Goal: Task Accomplishment & Management: Complete application form

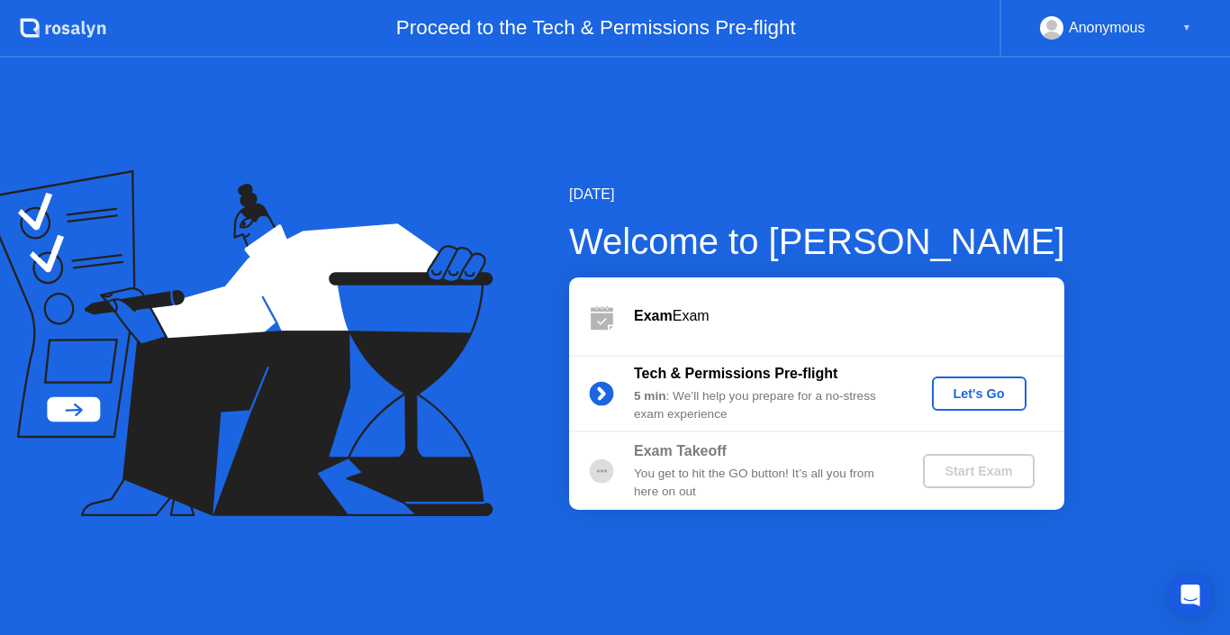
click at [987, 394] on div "Let's Go" at bounding box center [979, 393] width 80 height 14
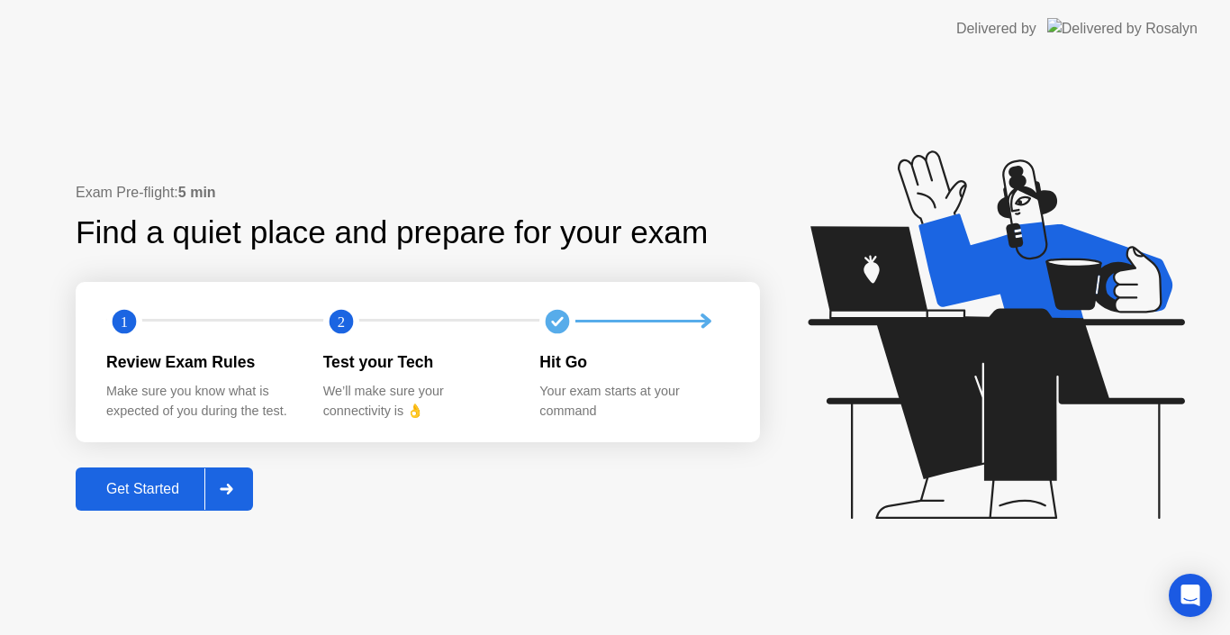
click at [165, 473] on button "Get Started" at bounding box center [164, 488] width 177 height 43
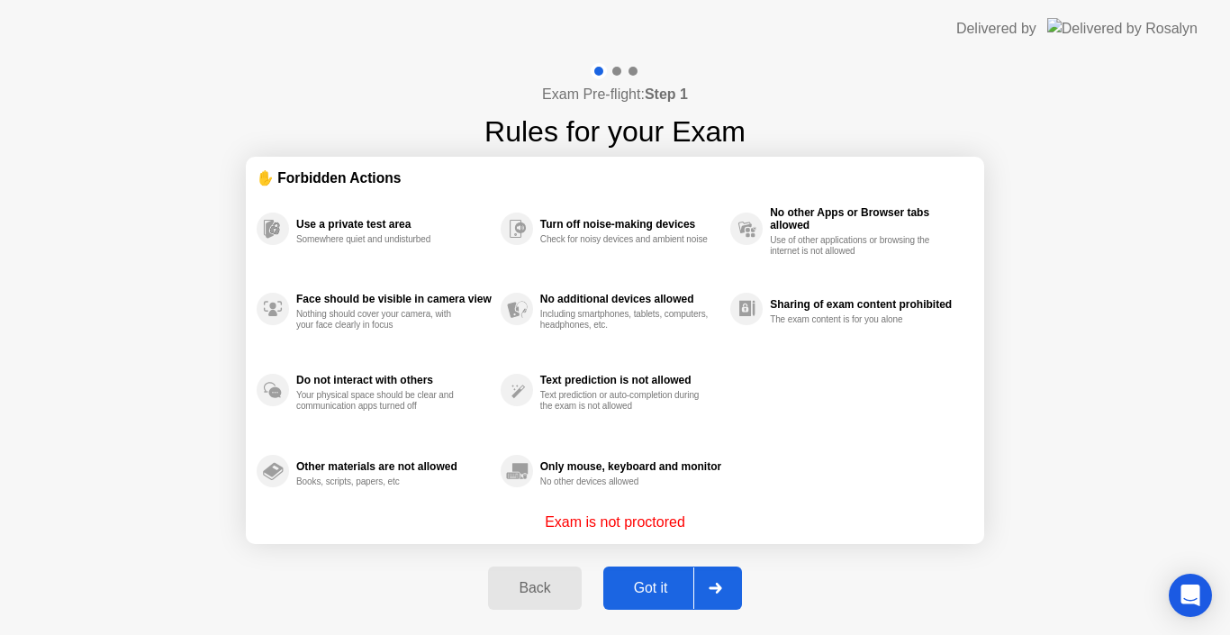
click at [633, 589] on div "Got it" at bounding box center [651, 588] width 85 height 16
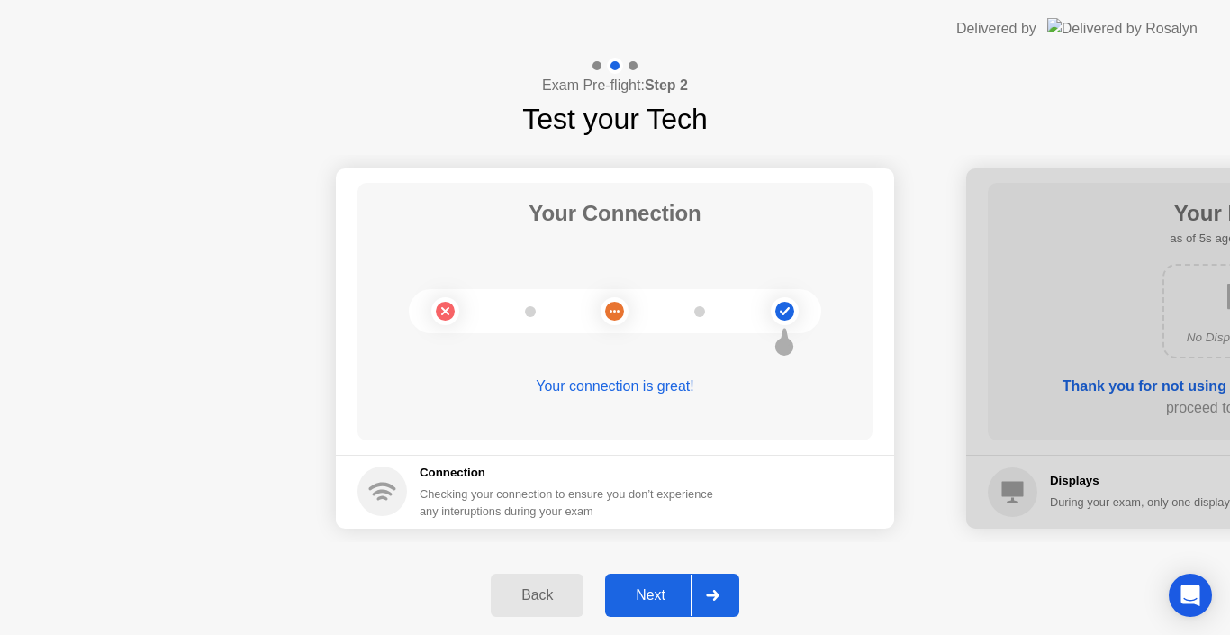
click at [679, 592] on div "Next" at bounding box center [651, 595] width 80 height 16
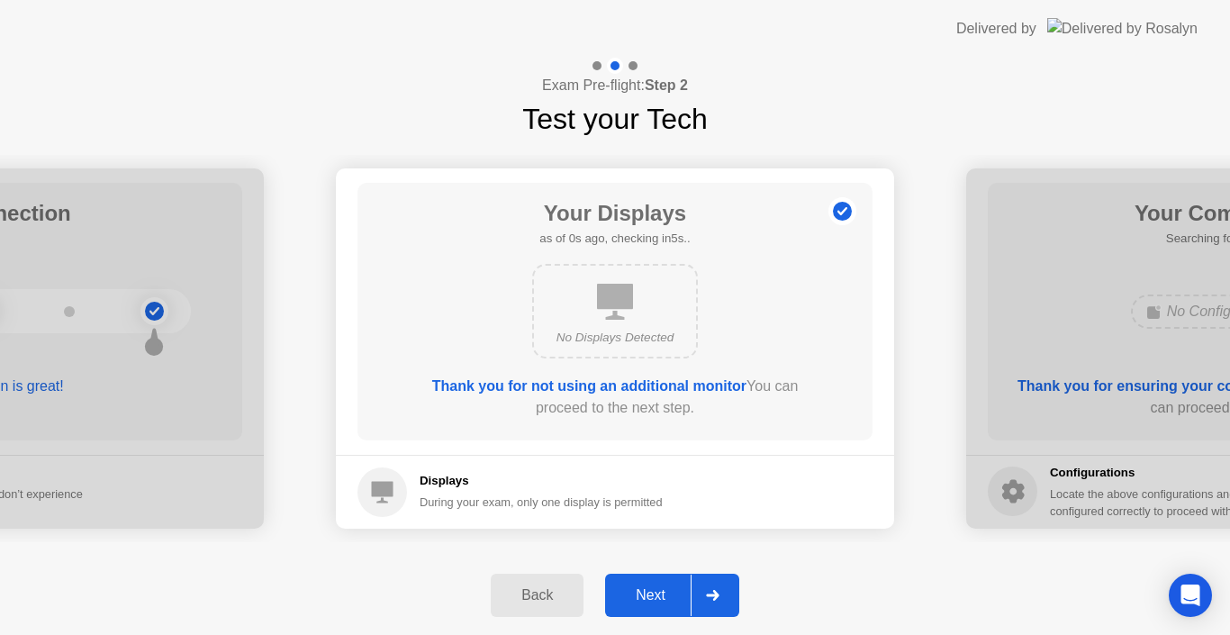
click at [679, 592] on div "Next" at bounding box center [651, 595] width 80 height 16
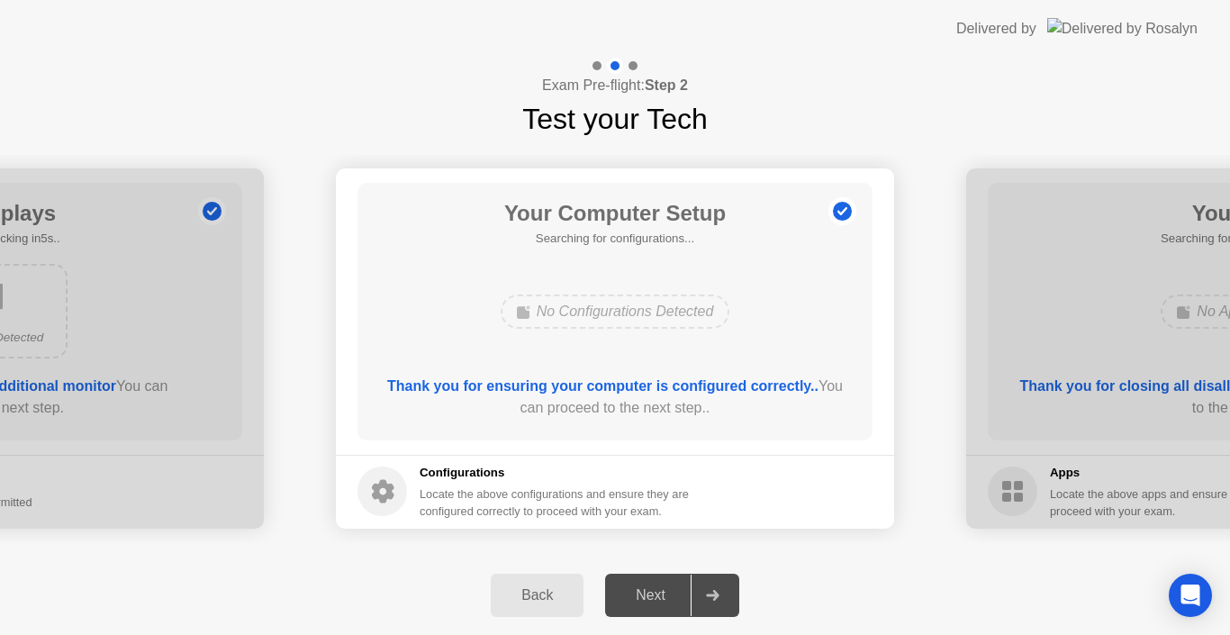
click at [679, 592] on div "Next" at bounding box center [651, 595] width 80 height 16
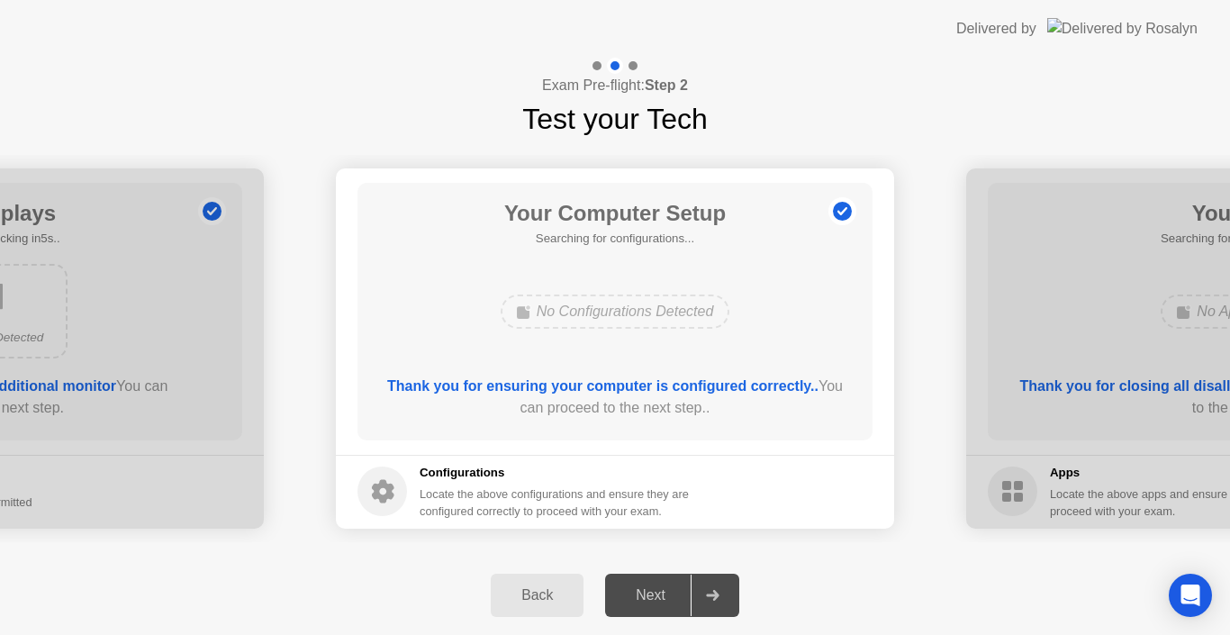
click at [679, 592] on div "Next" at bounding box center [651, 595] width 80 height 16
click at [643, 589] on div "Next" at bounding box center [651, 595] width 80 height 16
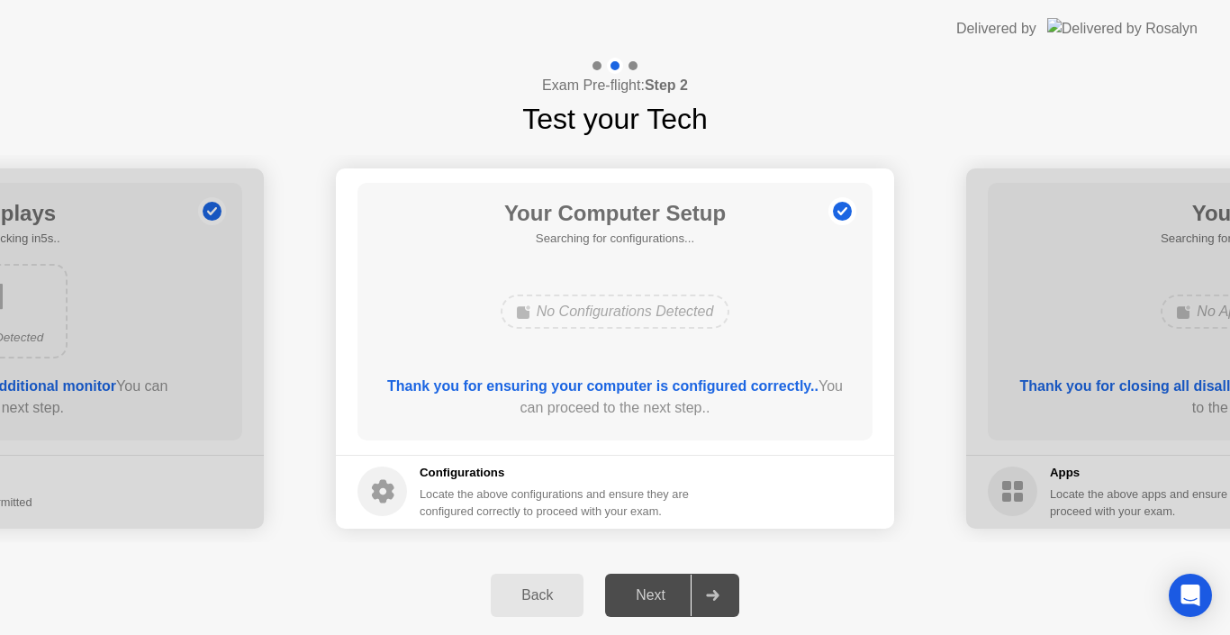
click at [658, 587] on div "Next" at bounding box center [651, 595] width 80 height 16
click at [661, 599] on div "Next" at bounding box center [651, 595] width 80 height 16
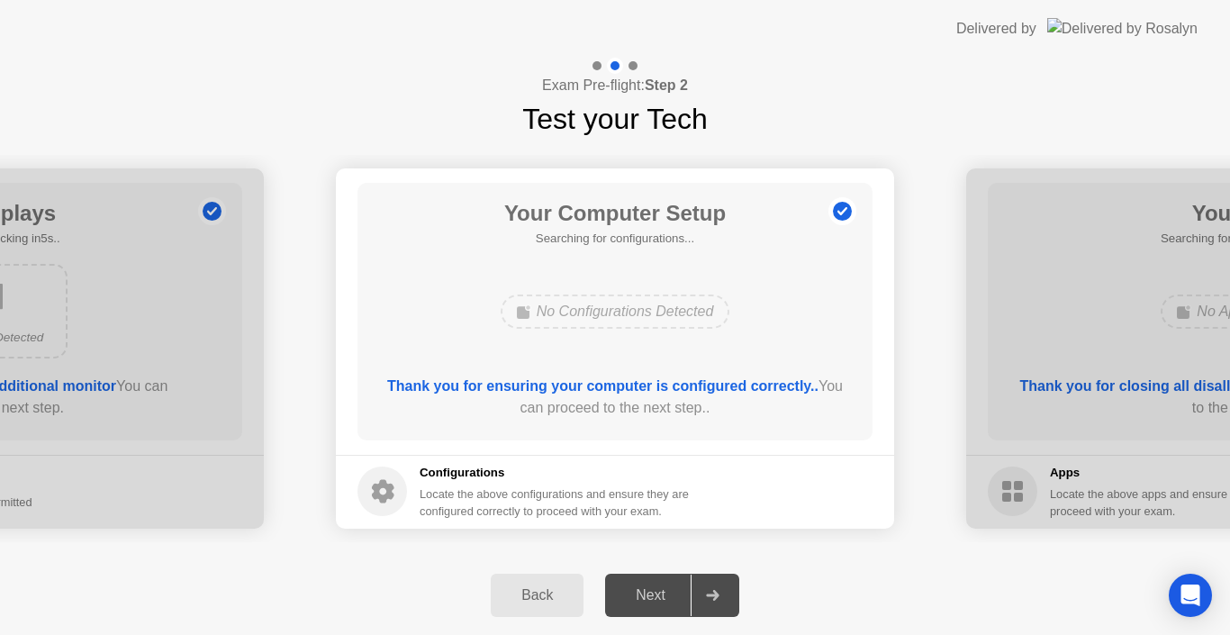
click at [661, 599] on div "Next" at bounding box center [651, 595] width 80 height 16
drag, startPoint x: 661, startPoint y: 599, endPoint x: 665, endPoint y: 619, distance: 20.1
click at [660, 603] on div "Next" at bounding box center [651, 595] width 80 height 16
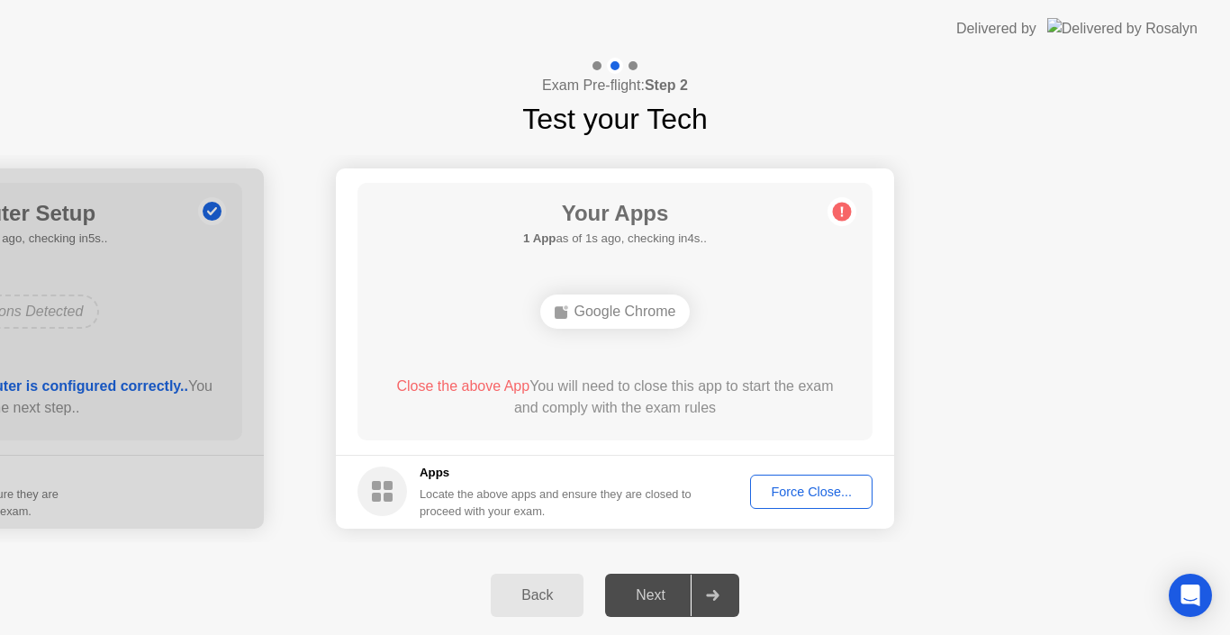
click at [803, 485] on div "Force Close..." at bounding box center [812, 492] width 110 height 14
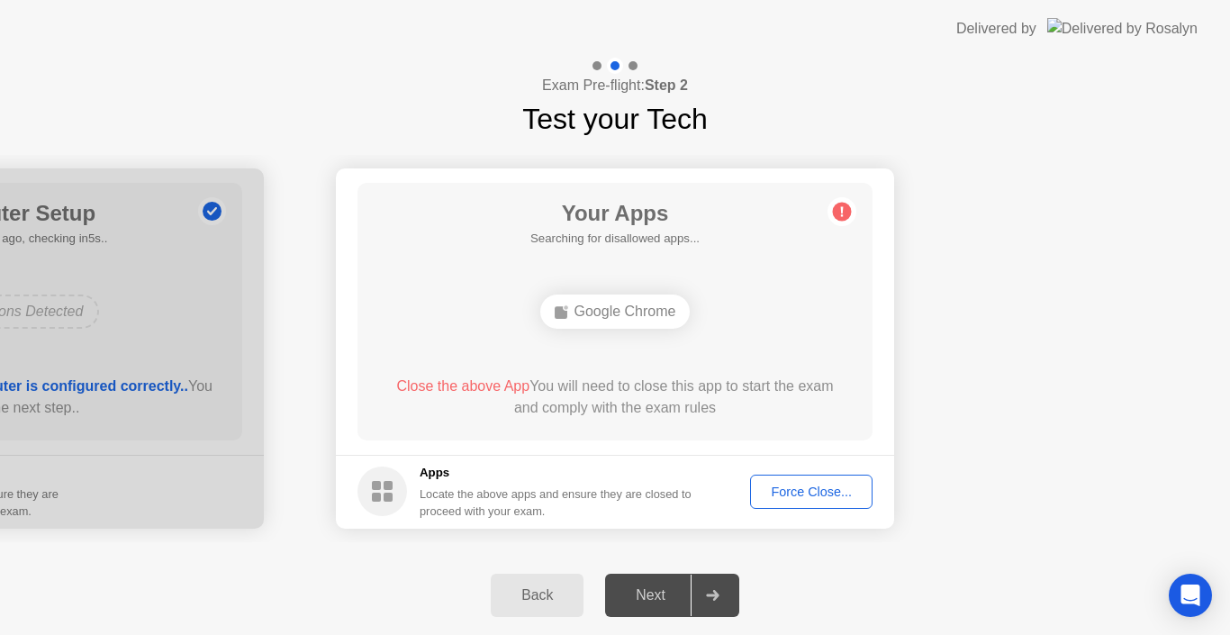
click at [672, 595] on div "Next" at bounding box center [651, 595] width 80 height 16
click at [798, 493] on div "Force Close..." at bounding box center [812, 492] width 110 height 14
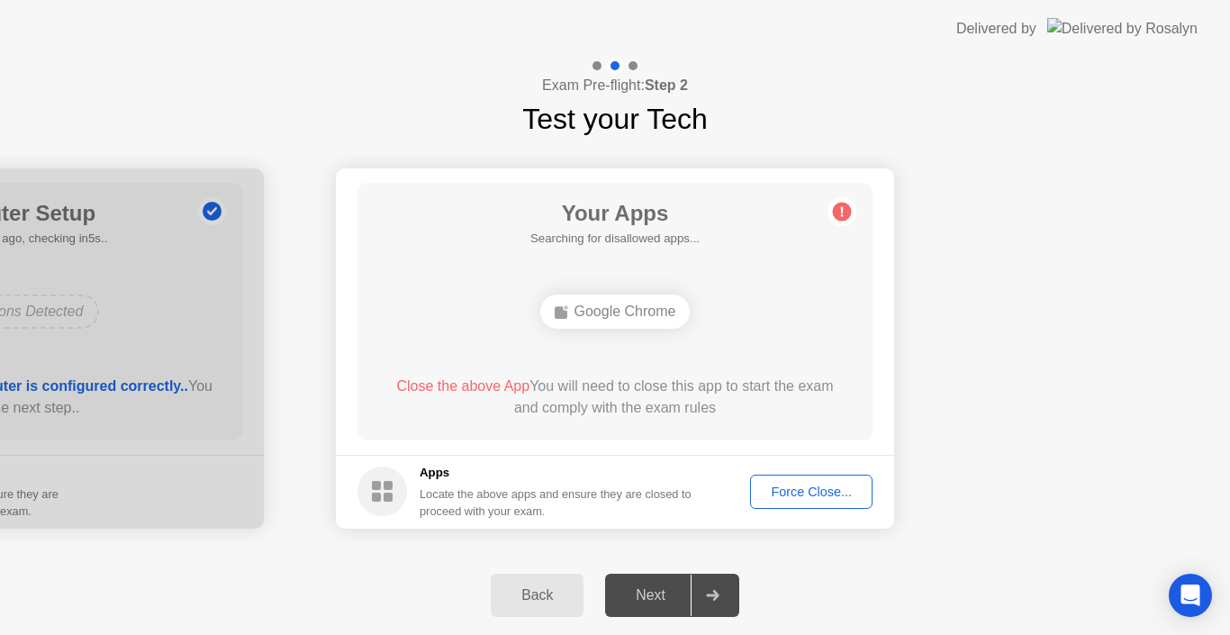
click at [651, 587] on div "Next" at bounding box center [651, 595] width 80 height 16
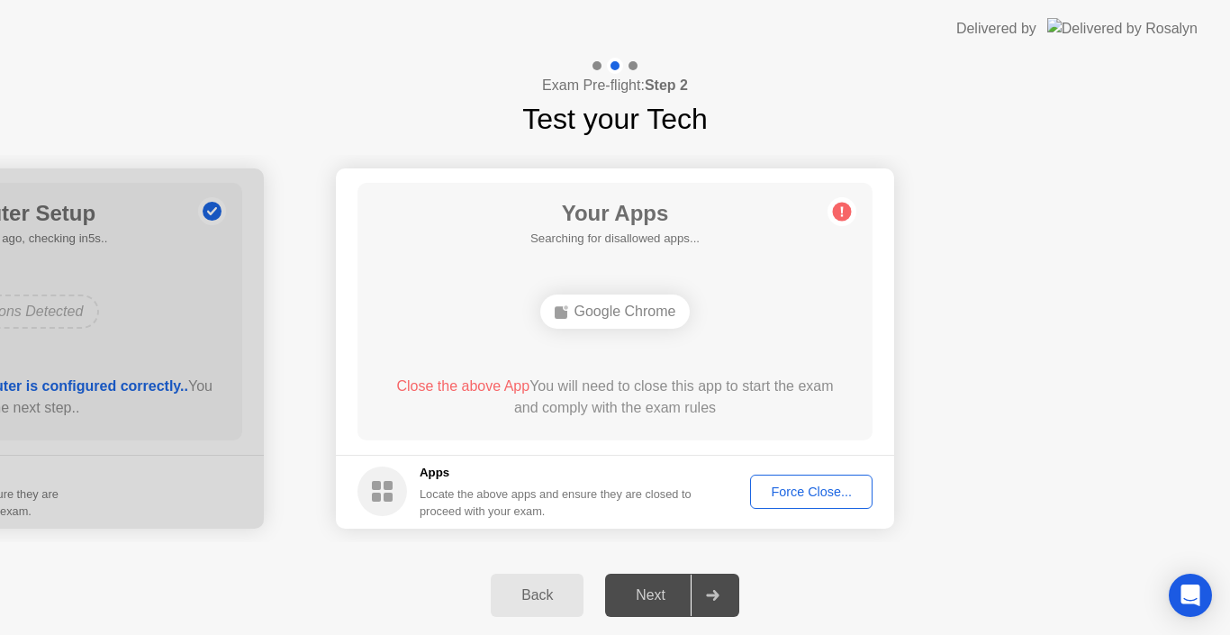
click at [651, 587] on div "Next" at bounding box center [651, 595] width 80 height 16
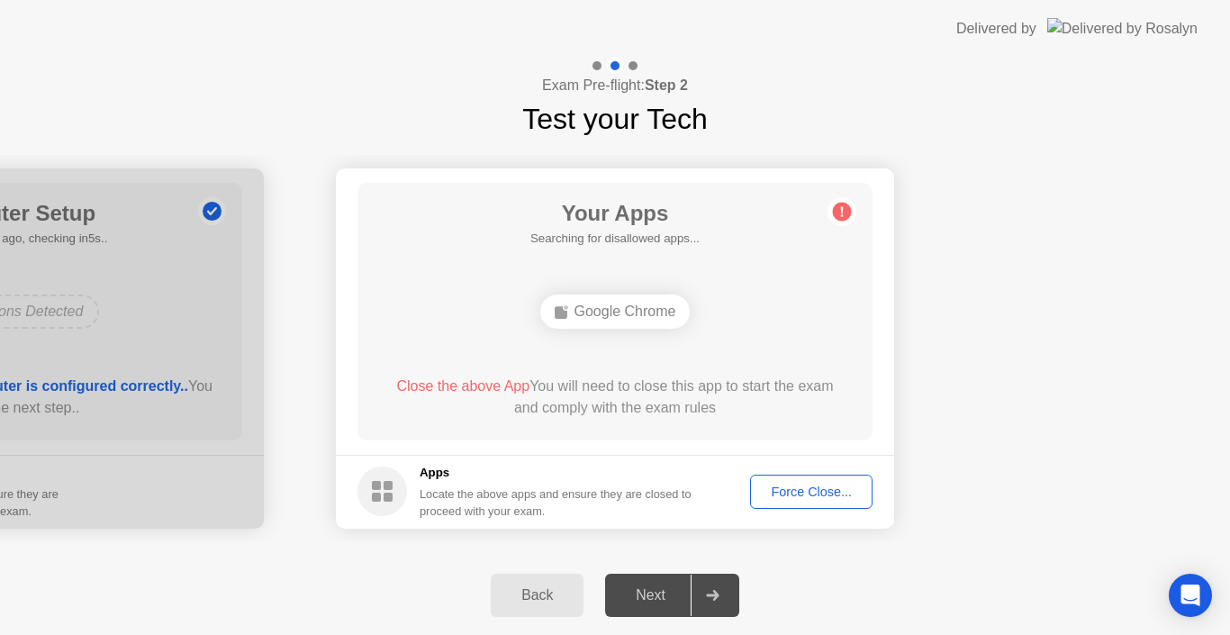
click at [651, 587] on div "Next" at bounding box center [651, 595] width 80 height 16
drag, startPoint x: 651, startPoint y: 585, endPoint x: 651, endPoint y: 605, distance: 20.7
click at [651, 605] on div "Exam Pre-flight: Step 2 Test your Tech Your Connection Your connection is great…" at bounding box center [615, 346] width 1230 height 577
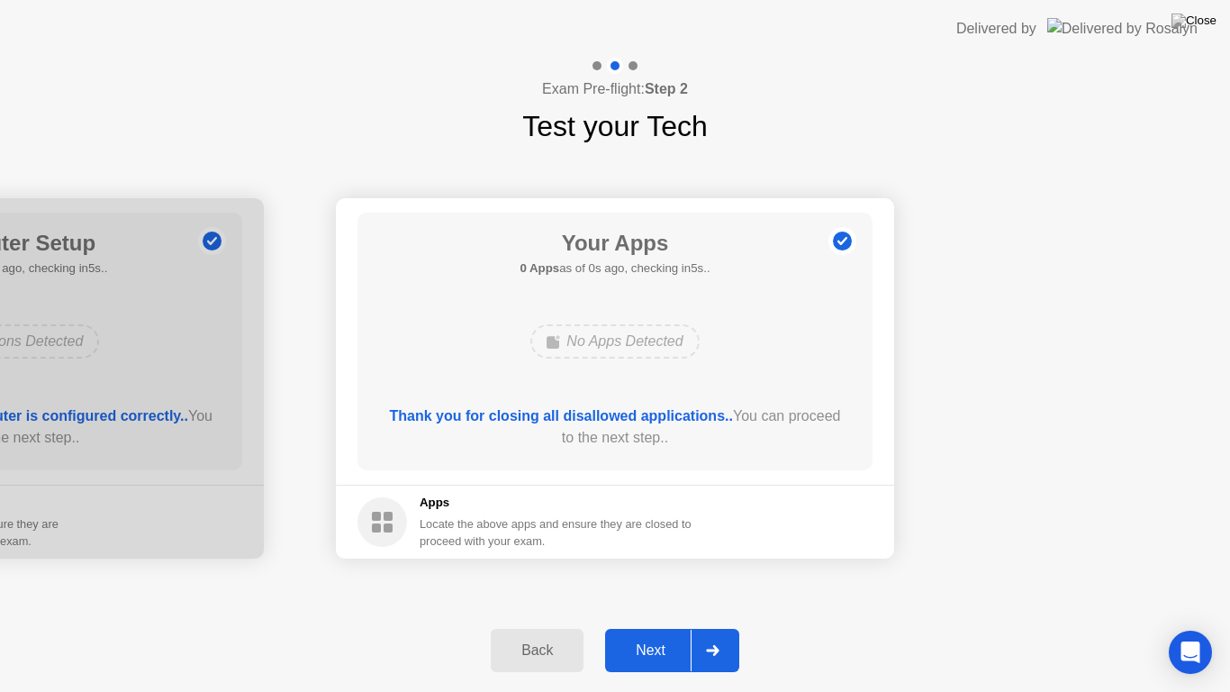
click at [667, 634] on div "Next" at bounding box center [651, 650] width 80 height 16
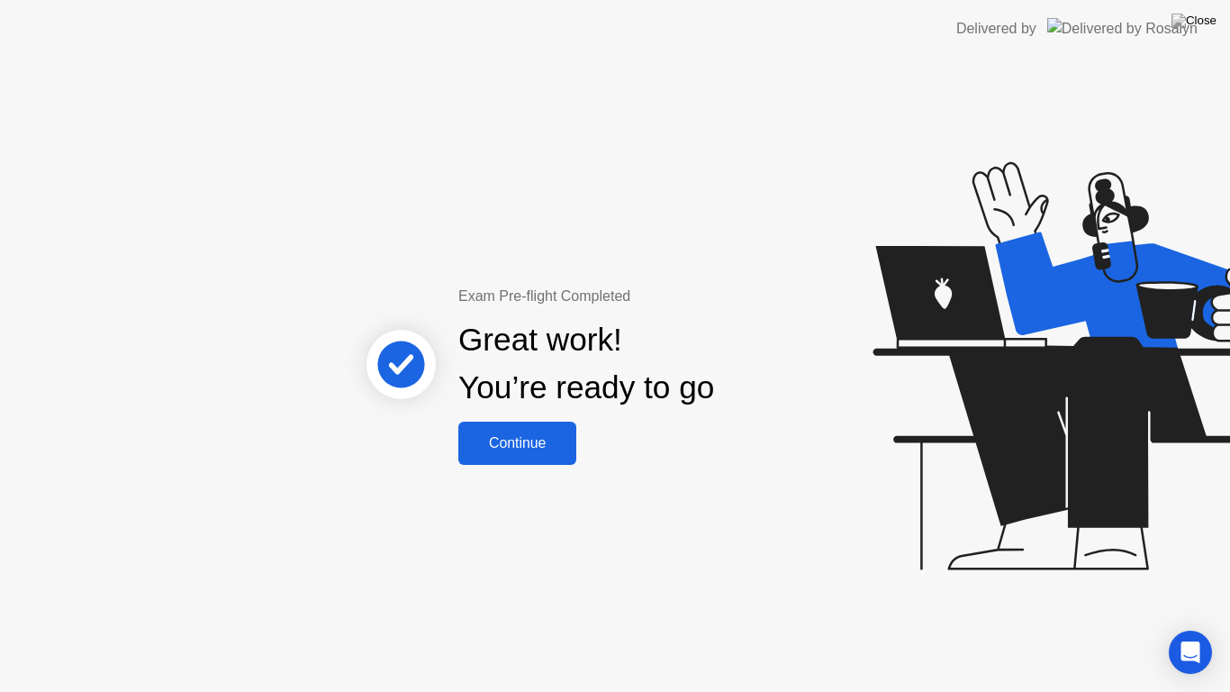
click at [533, 449] on div "Continue" at bounding box center [517, 443] width 107 height 16
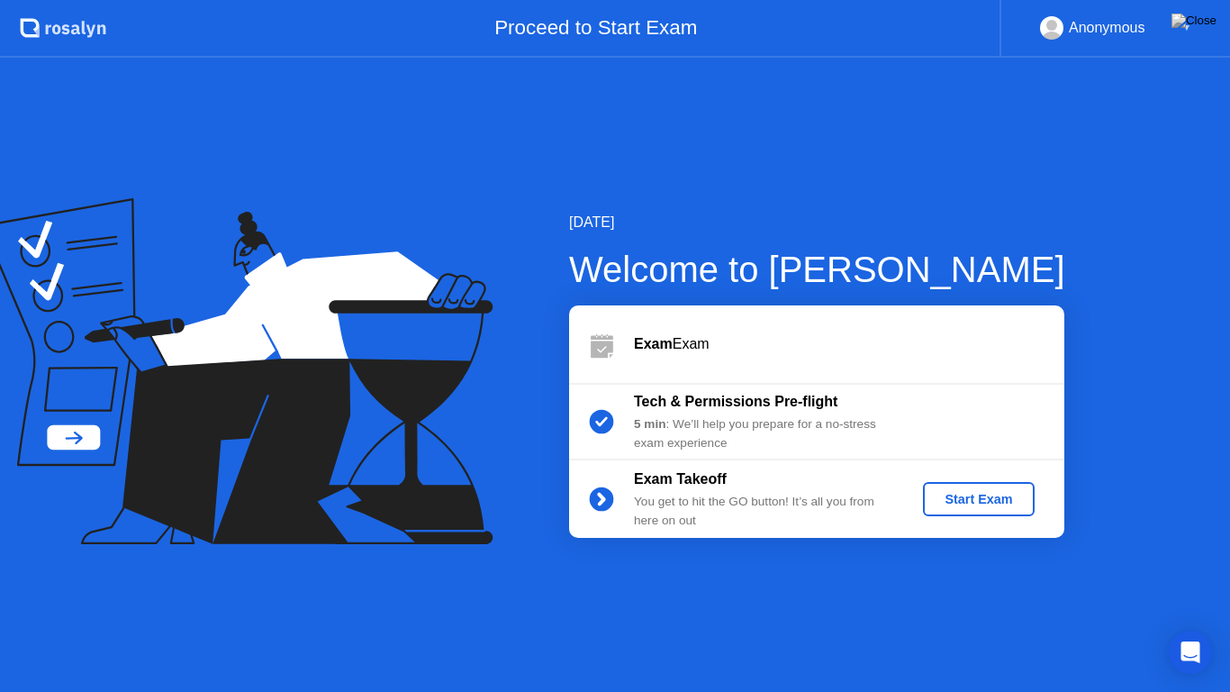
click at [1015, 492] on div "Start Exam" at bounding box center [978, 499] width 96 height 14
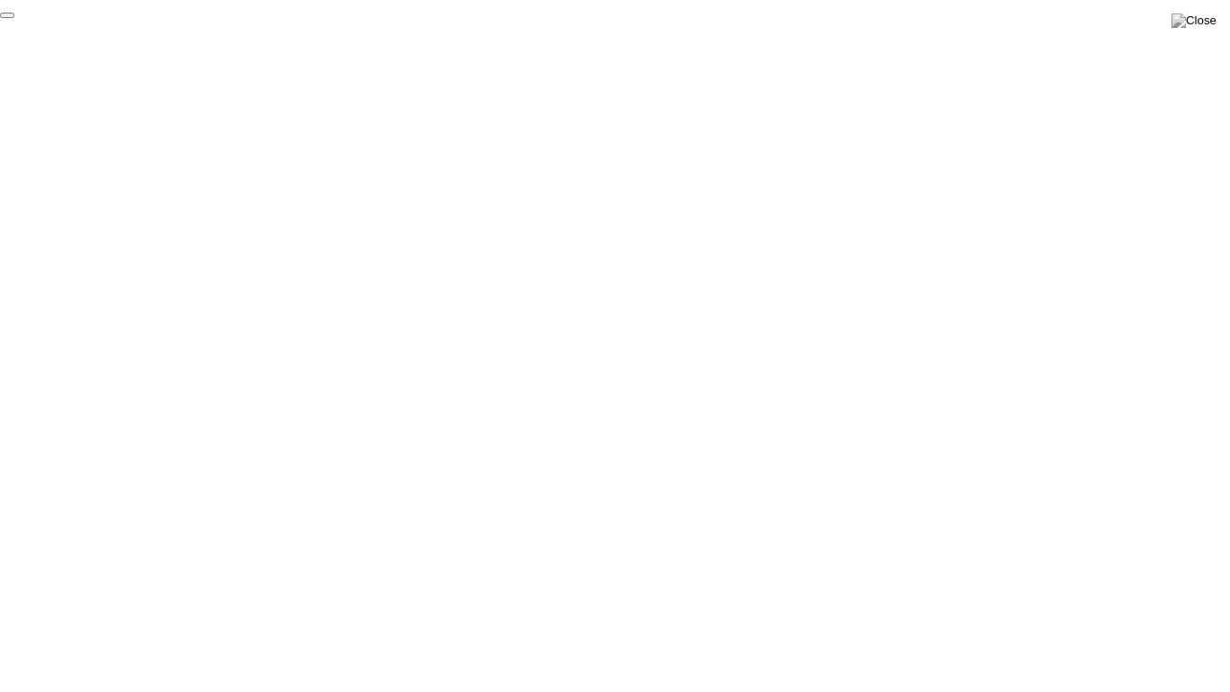
click div "End Proctoring Session"
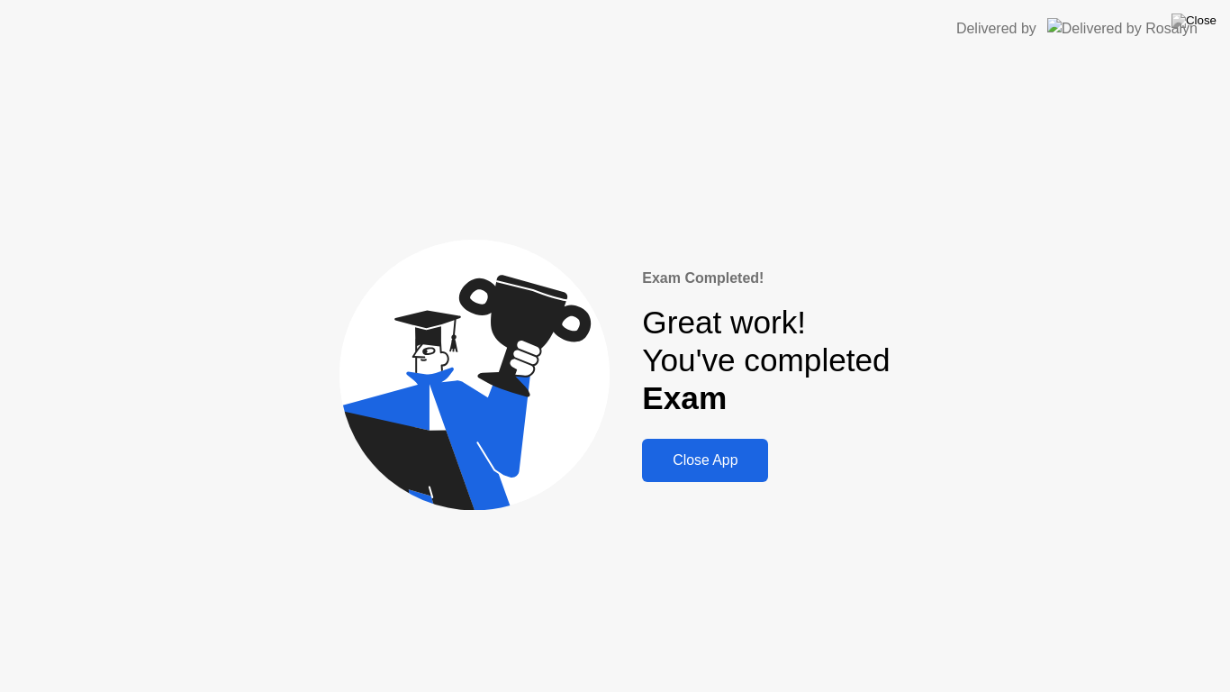
click at [753, 477] on button "Close App" at bounding box center [705, 460] width 126 height 43
